Goal: Task Accomplishment & Management: Manage account settings

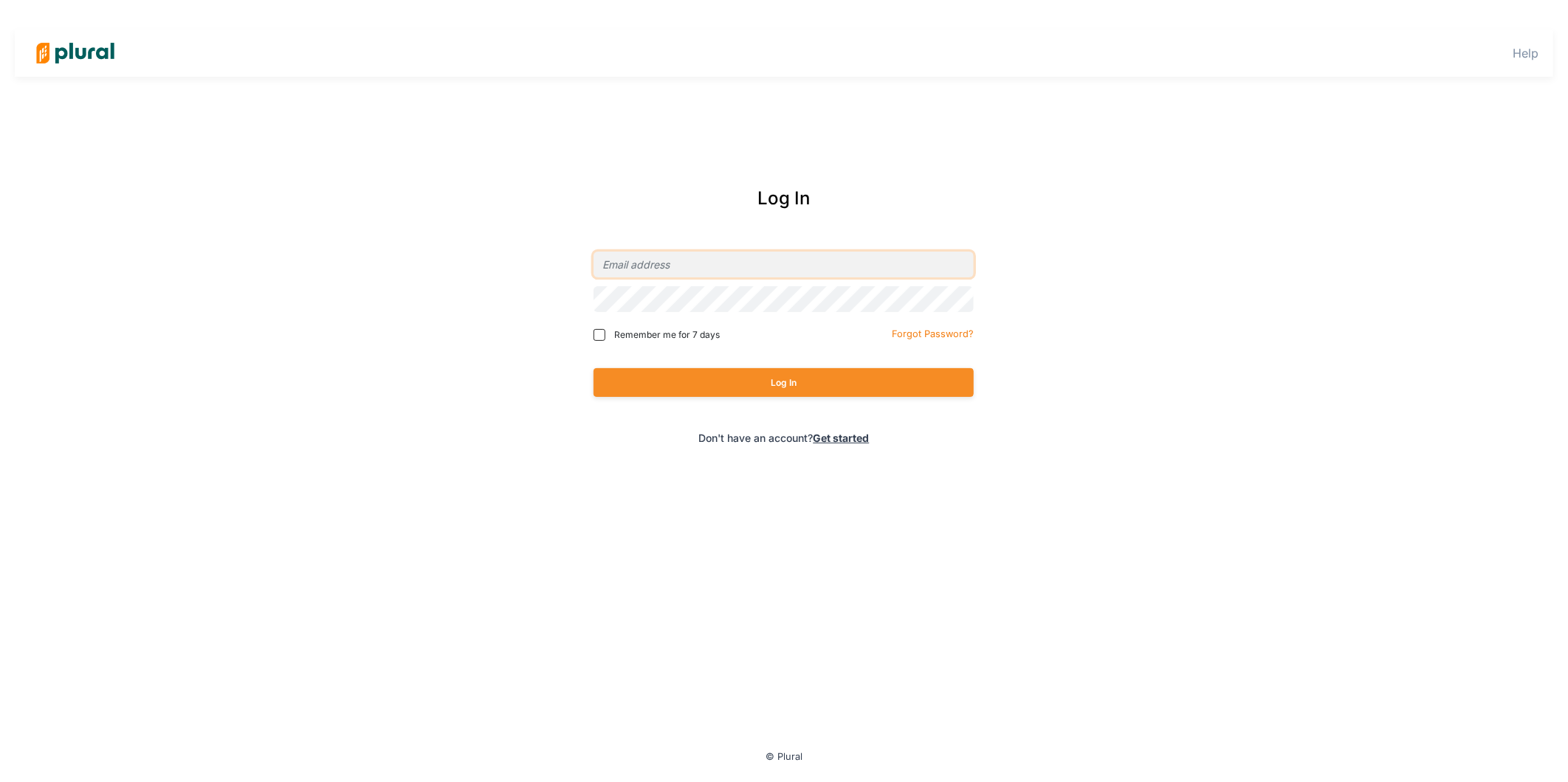
type input "[EMAIL_ADDRESS][DOMAIN_NAME]"
click at [642, 334] on span "Remember me for 7 days" at bounding box center [666, 335] width 106 height 13
click at [605, 334] on input "Remember me for 7 days" at bounding box center [599, 334] width 12 height 12
checkbox input "true"
click at [724, 373] on button "Log In" at bounding box center [784, 382] width 380 height 28
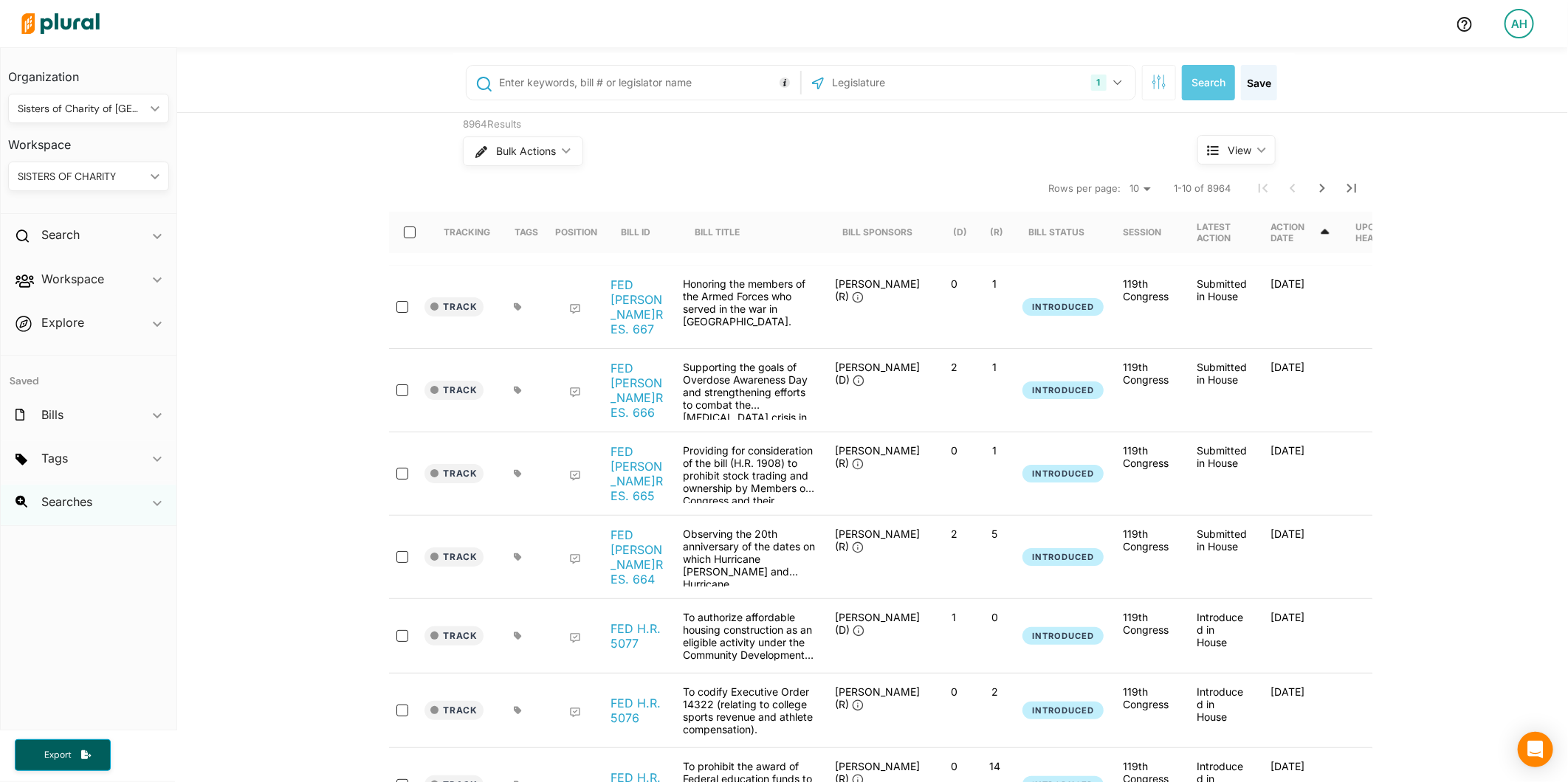
click at [149, 502] on div "Searches ic_keyboard_arrow_down" at bounding box center [89, 505] width 176 height 40
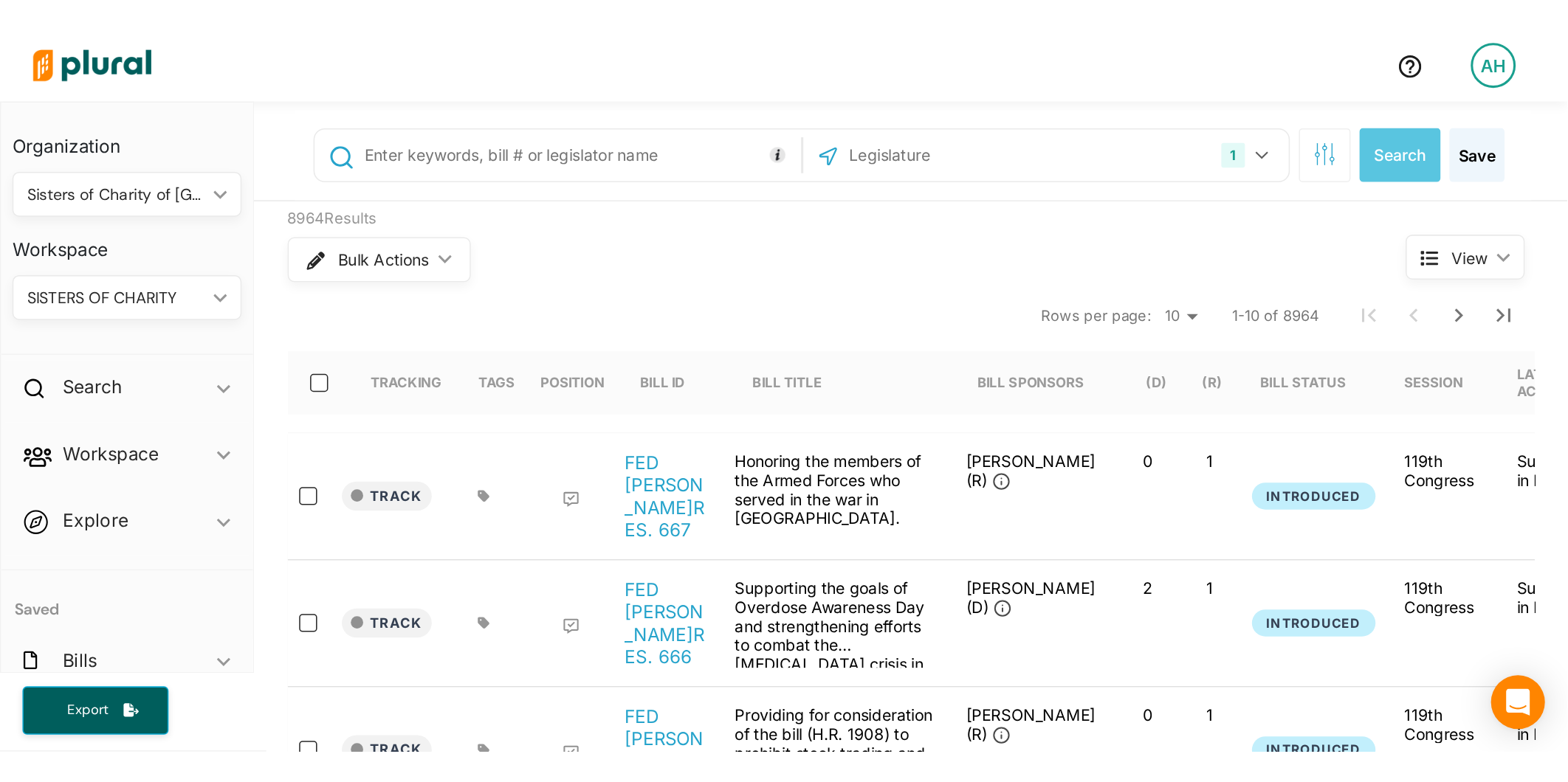
scroll to position [550, 0]
